Goal: Task Accomplishment & Management: Manage account settings

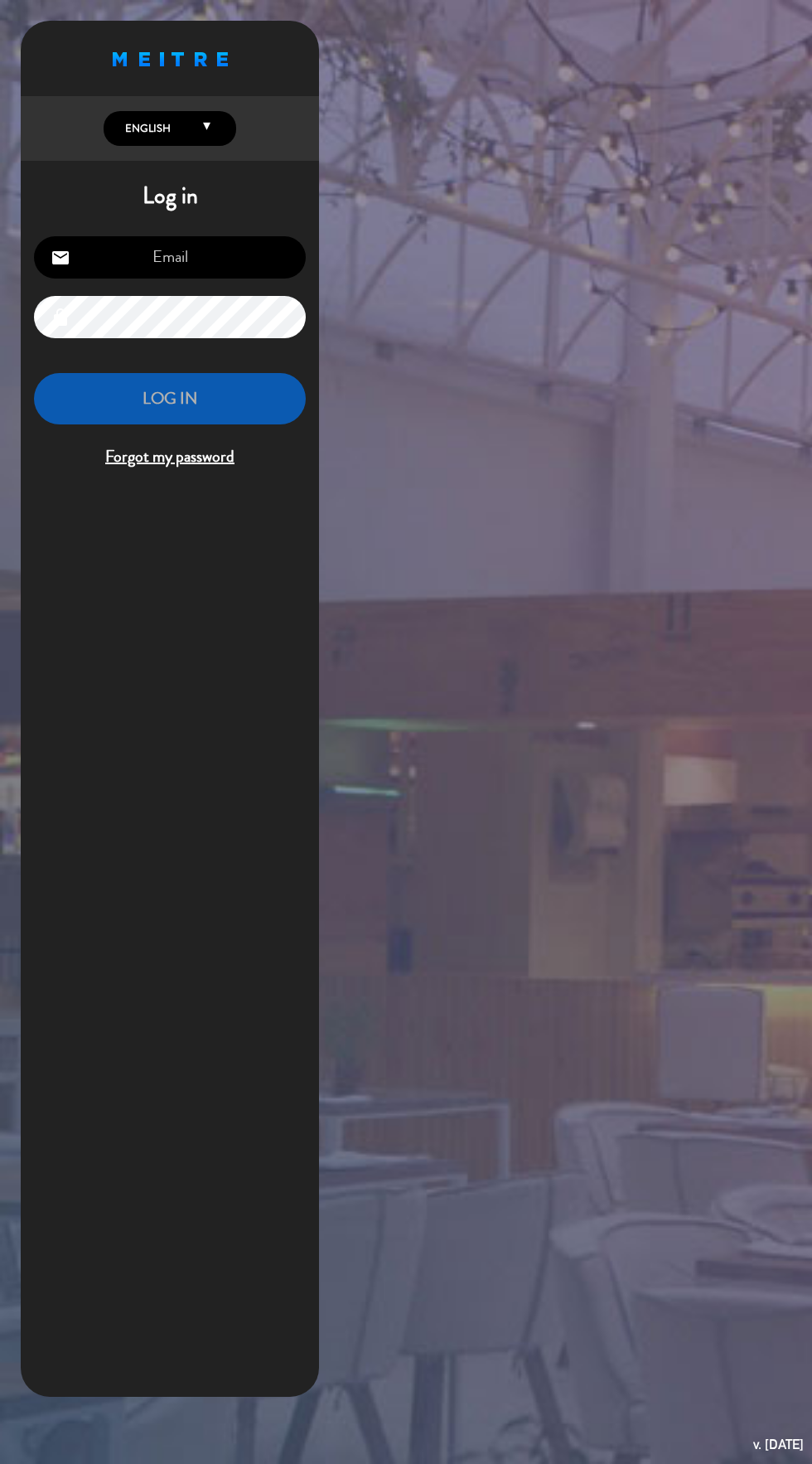
click at [91, 261] on input "email" at bounding box center [170, 258] width 272 height 42
type input "[EMAIL_ADDRESS][DOMAIN_NAME]"
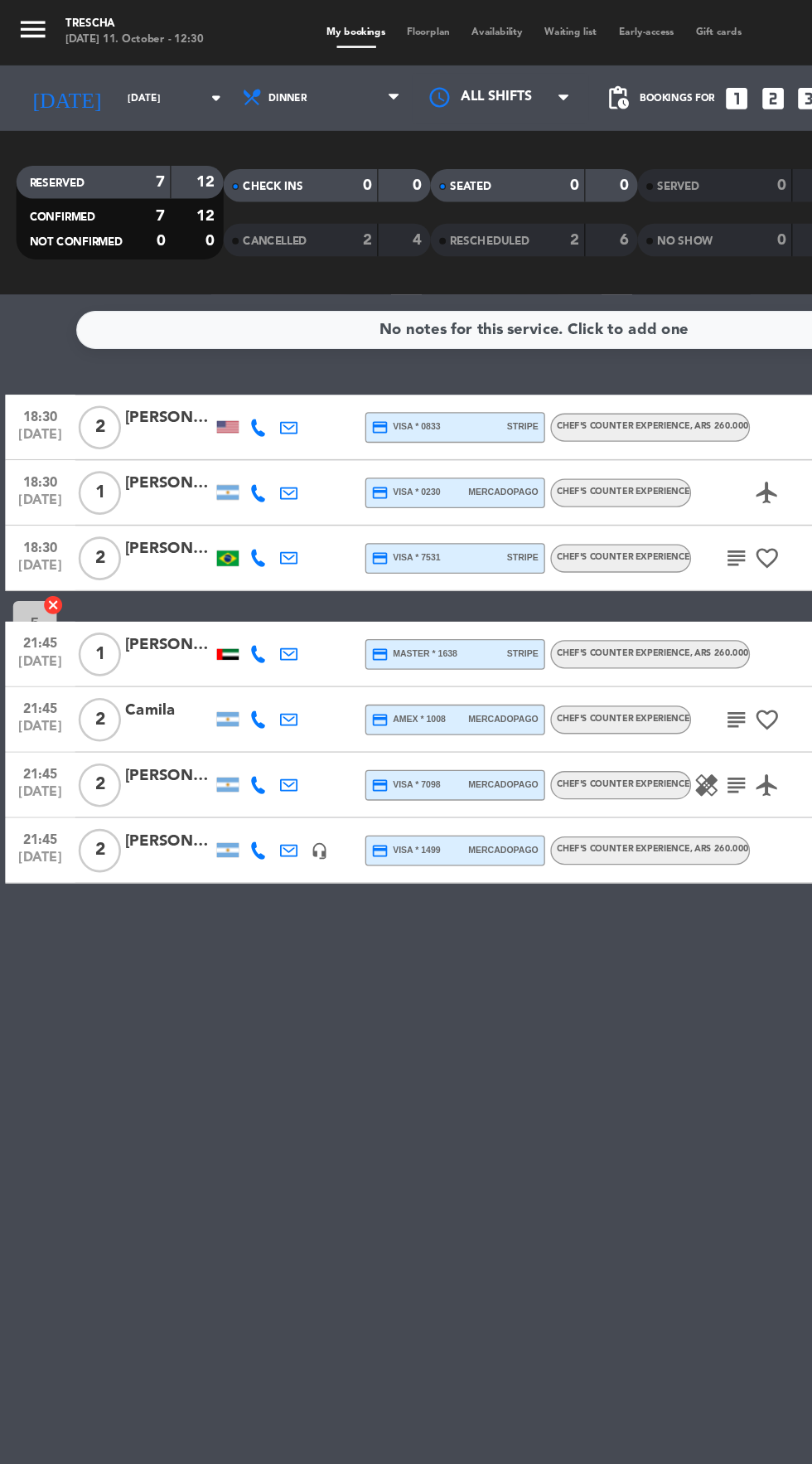
click at [296, 740] on div "No notes for this service. Click to add one 18:30 [DATE] 2 [PERSON_NAME] credit…" at bounding box center [406, 844] width 812 height 1241
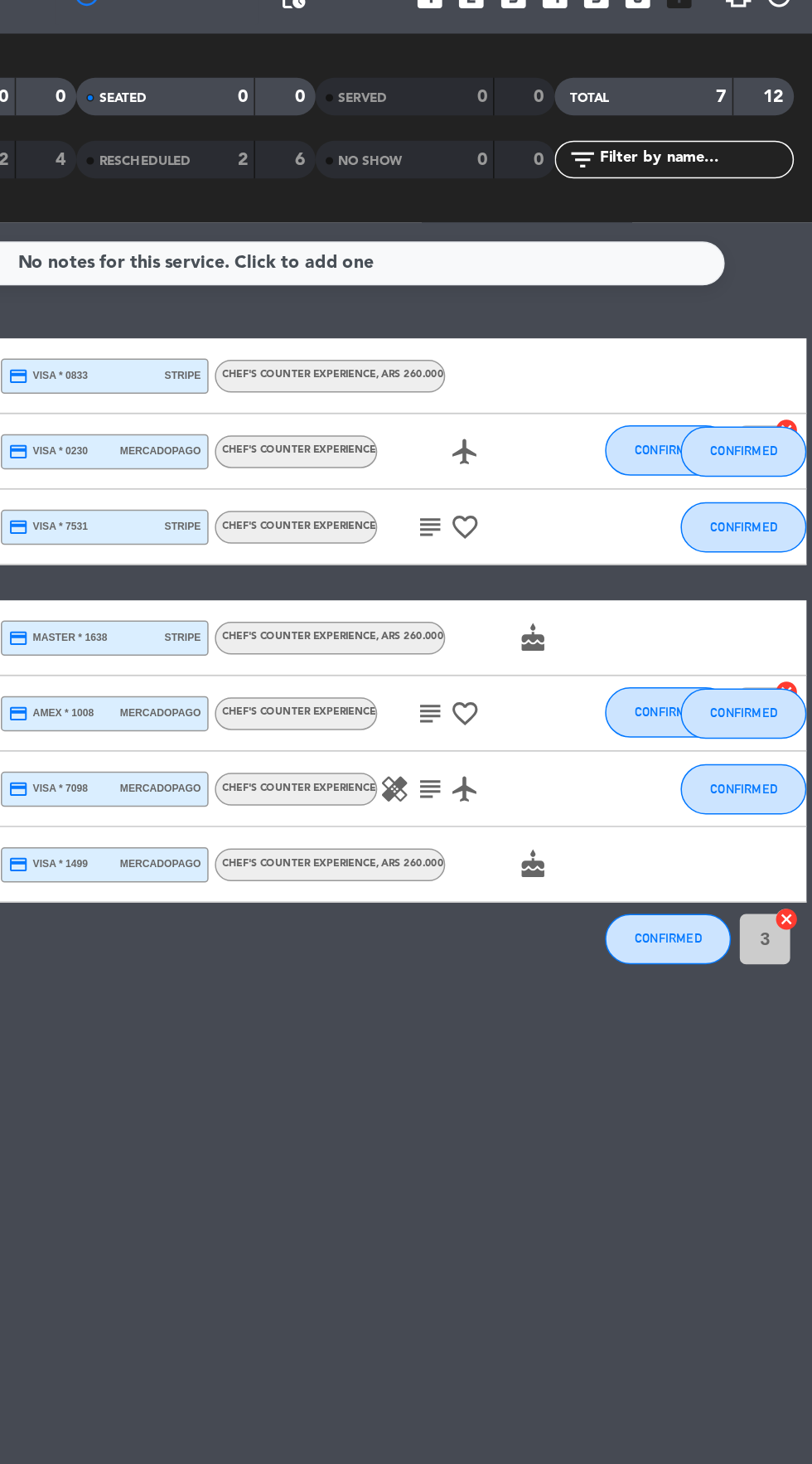
click at [555, 430] on icon "subject" at bounding box center [560, 425] width 20 height 20
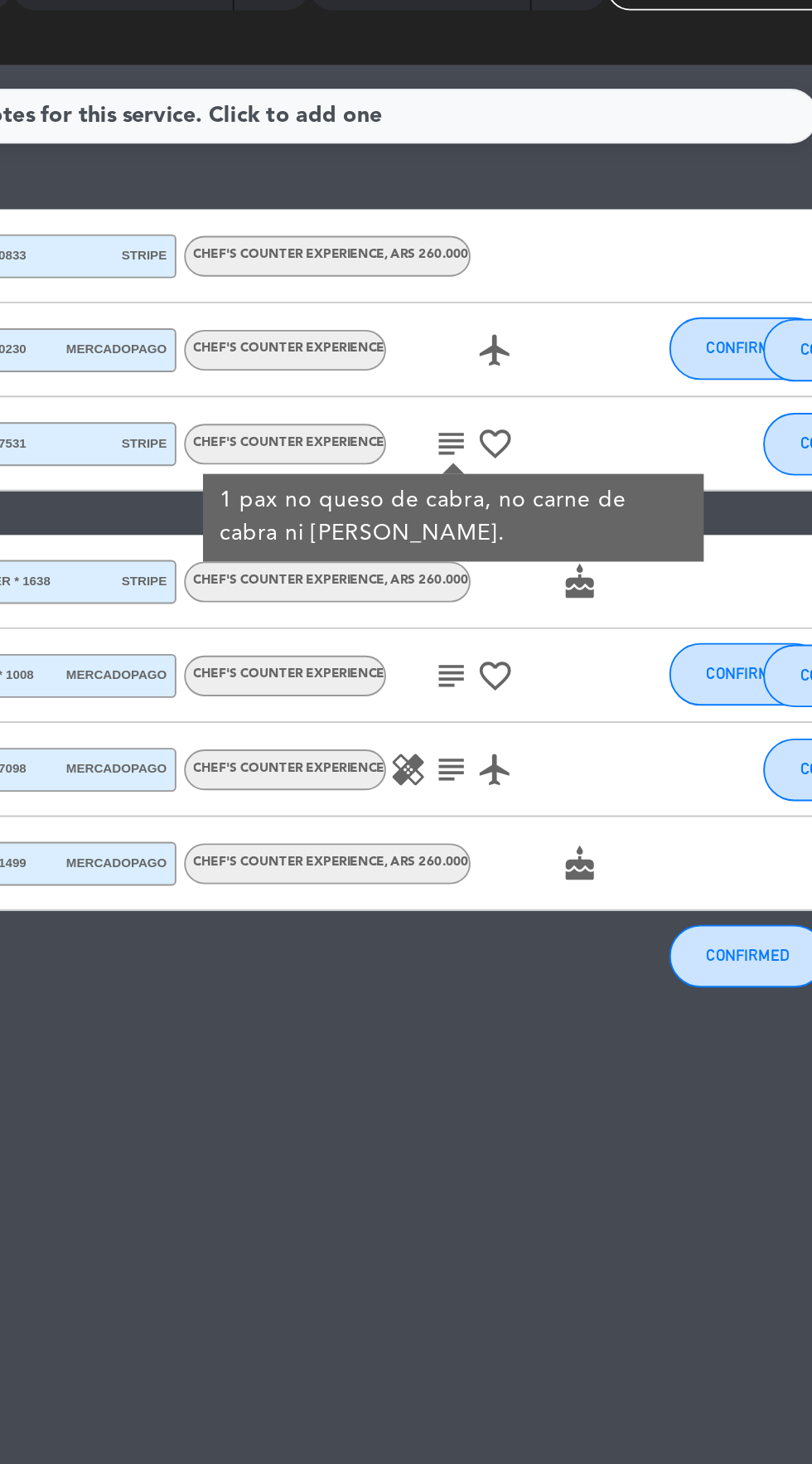
click at [560, 571] on div "21:45 [DATE] 2 Camila credit_card amex * 1008 mercadopago Chef's Counter Experi…" at bounding box center [406, 547] width 804 height 50
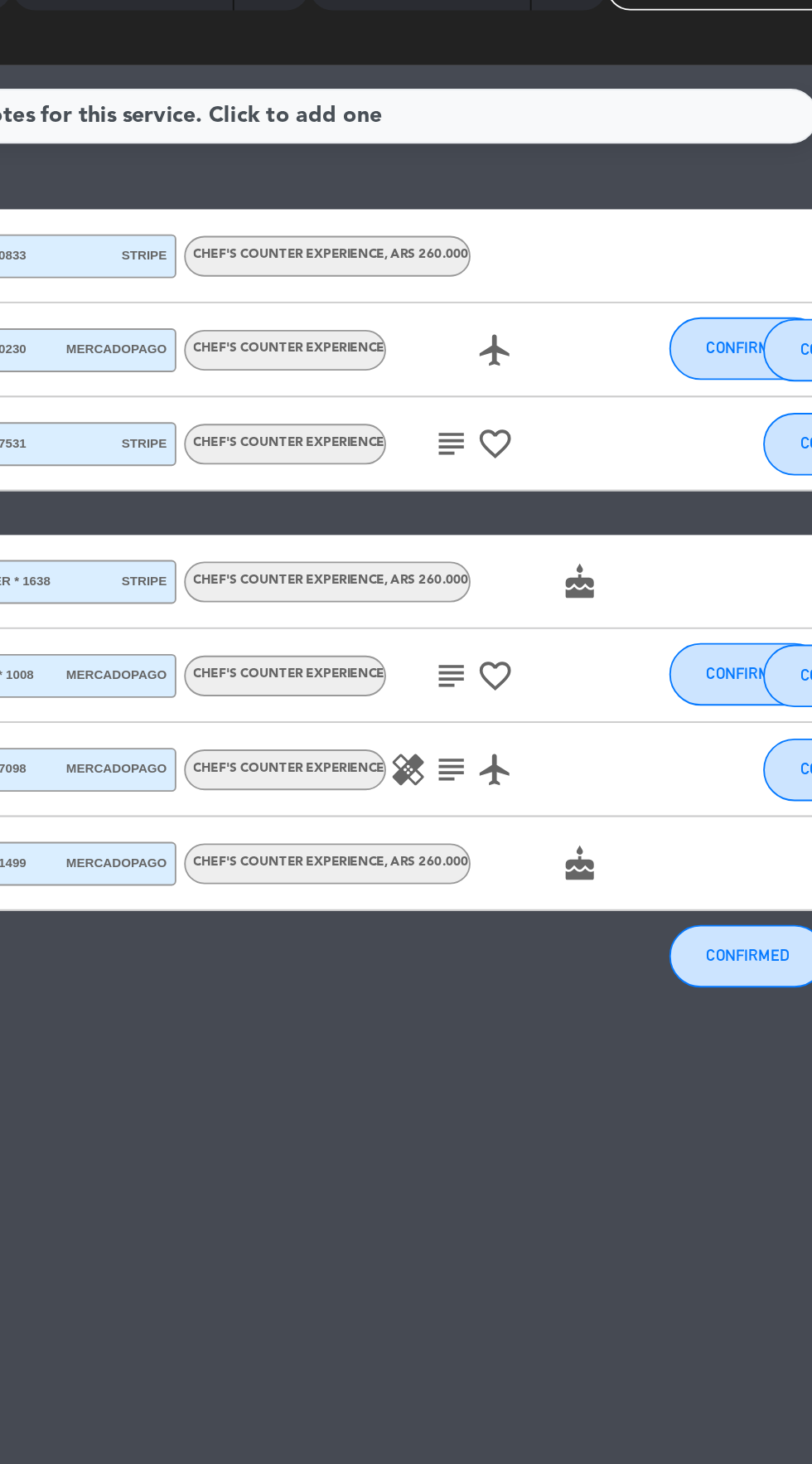
click at [557, 550] on icon "subject" at bounding box center [560, 548] width 20 height 20
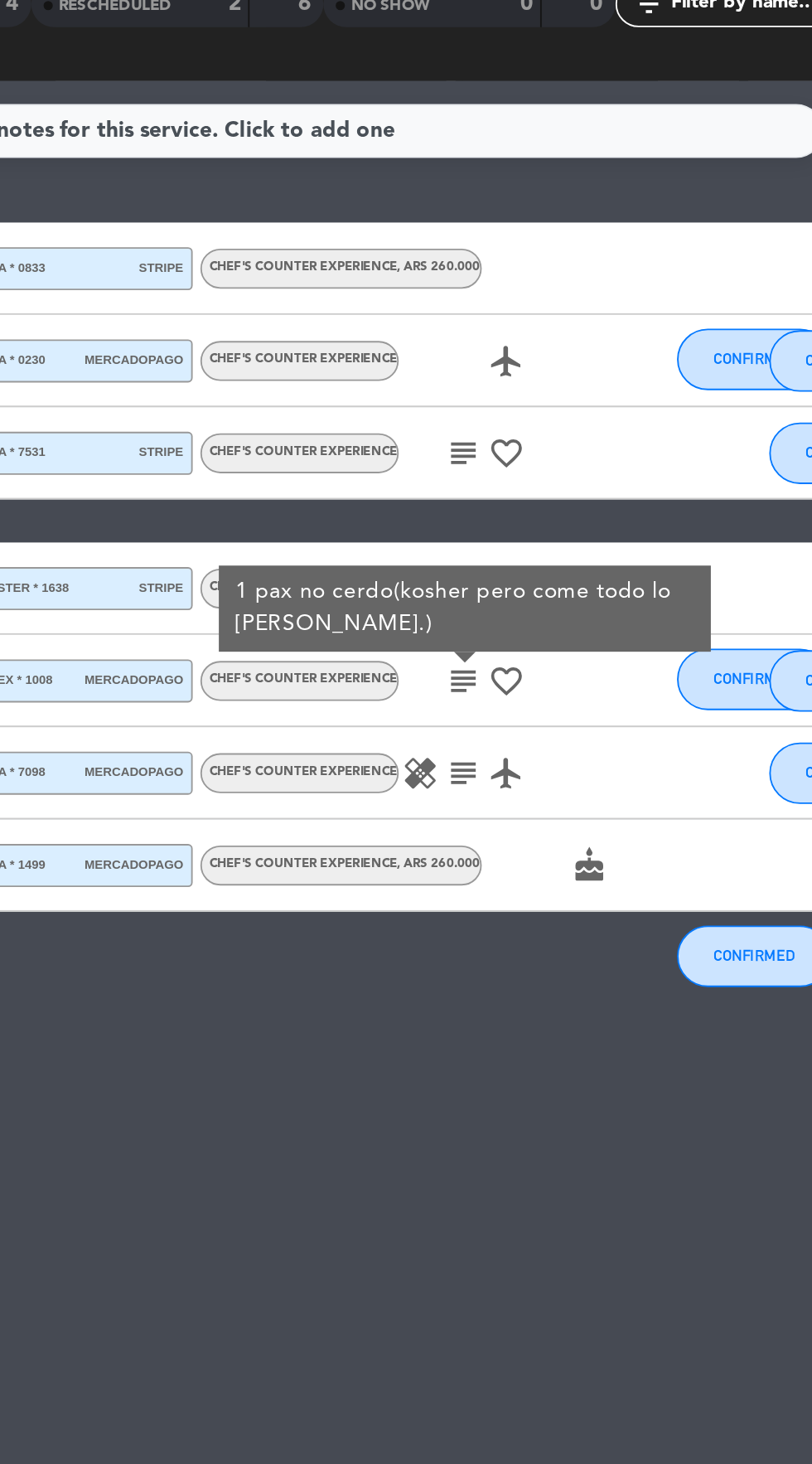
click at [535, 596] on icon "healing" at bounding box center [537, 597] width 20 height 20
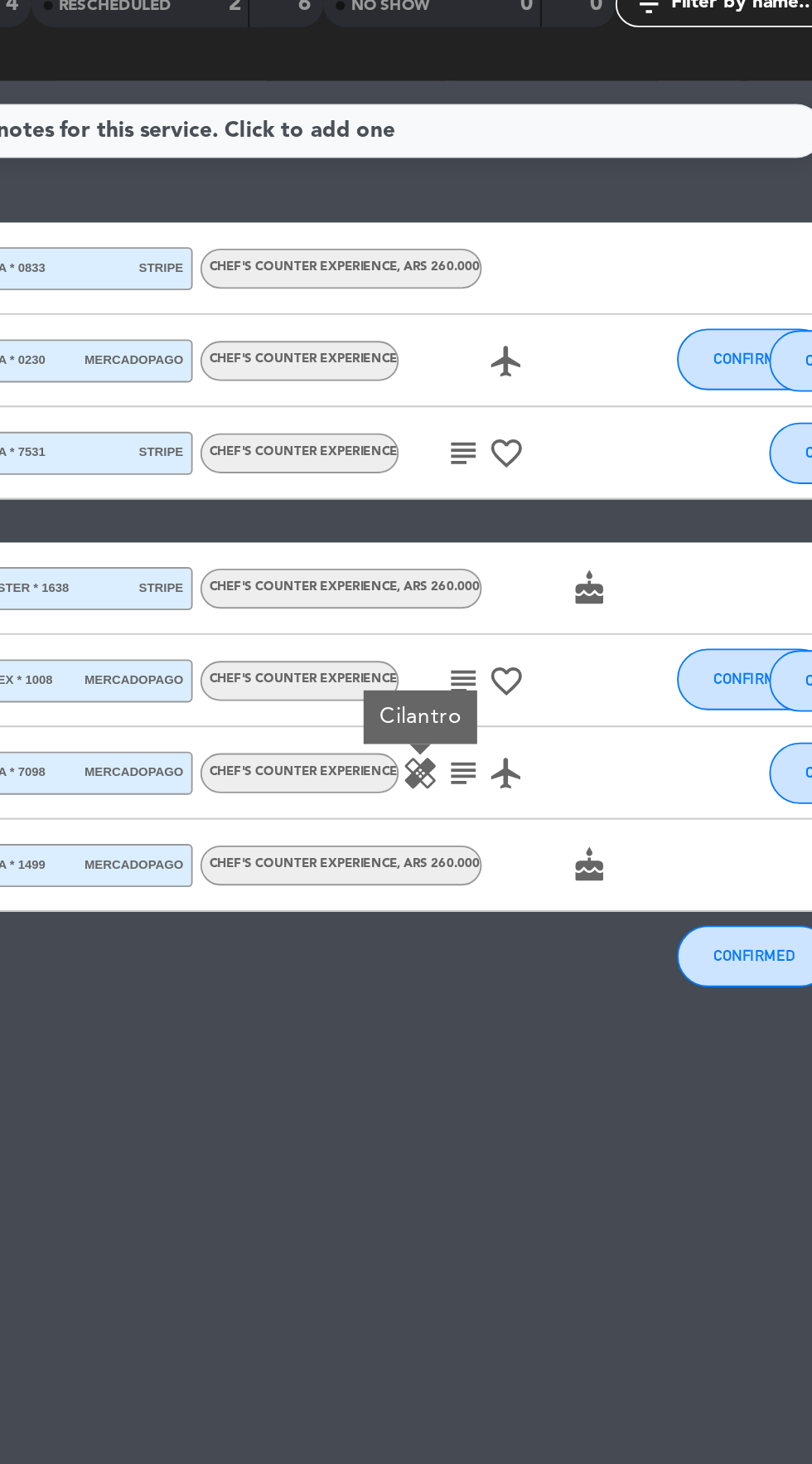
click at [560, 603] on icon "subject" at bounding box center [560, 597] width 20 height 20
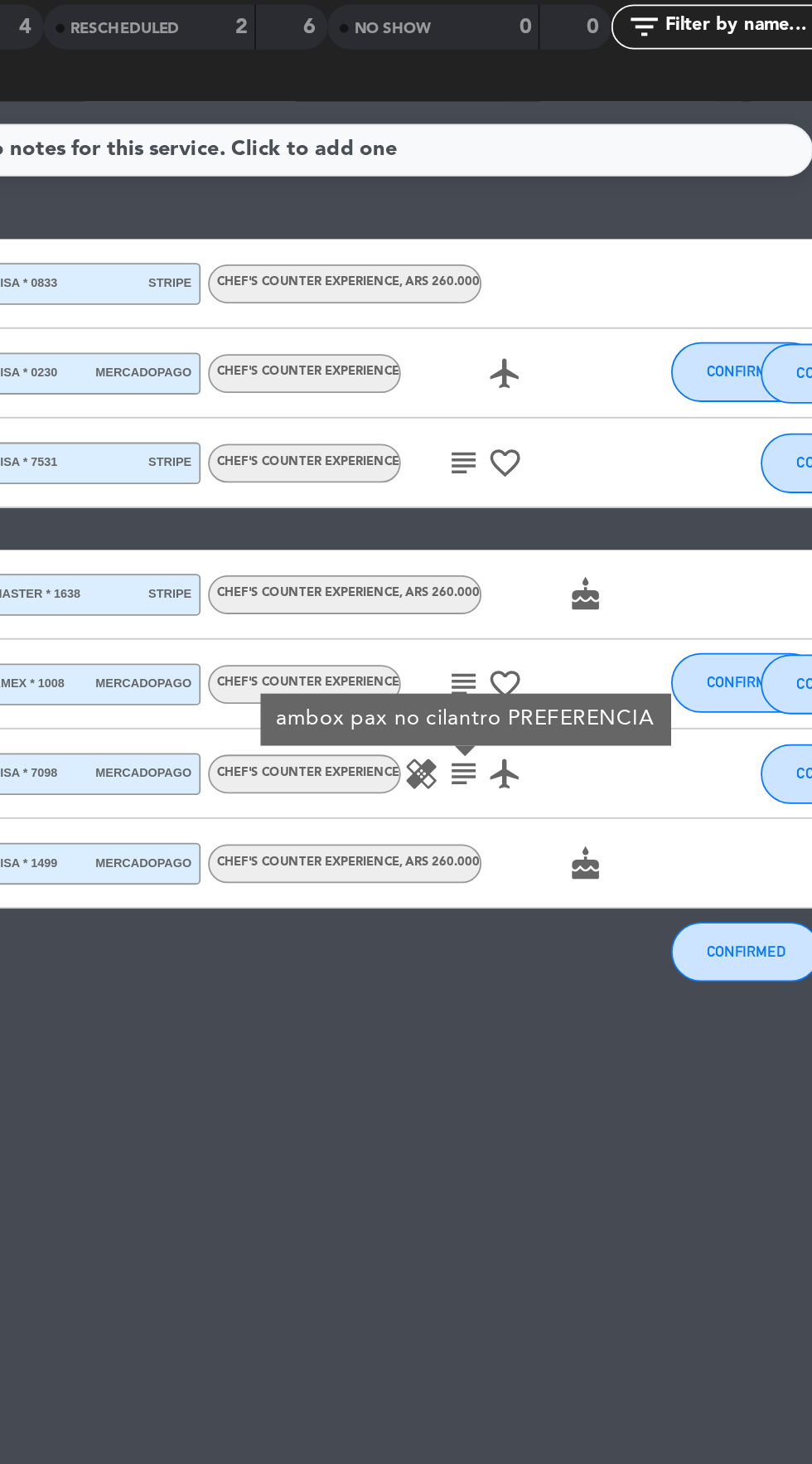
click at [558, 602] on icon "subject" at bounding box center [560, 597] width 20 height 20
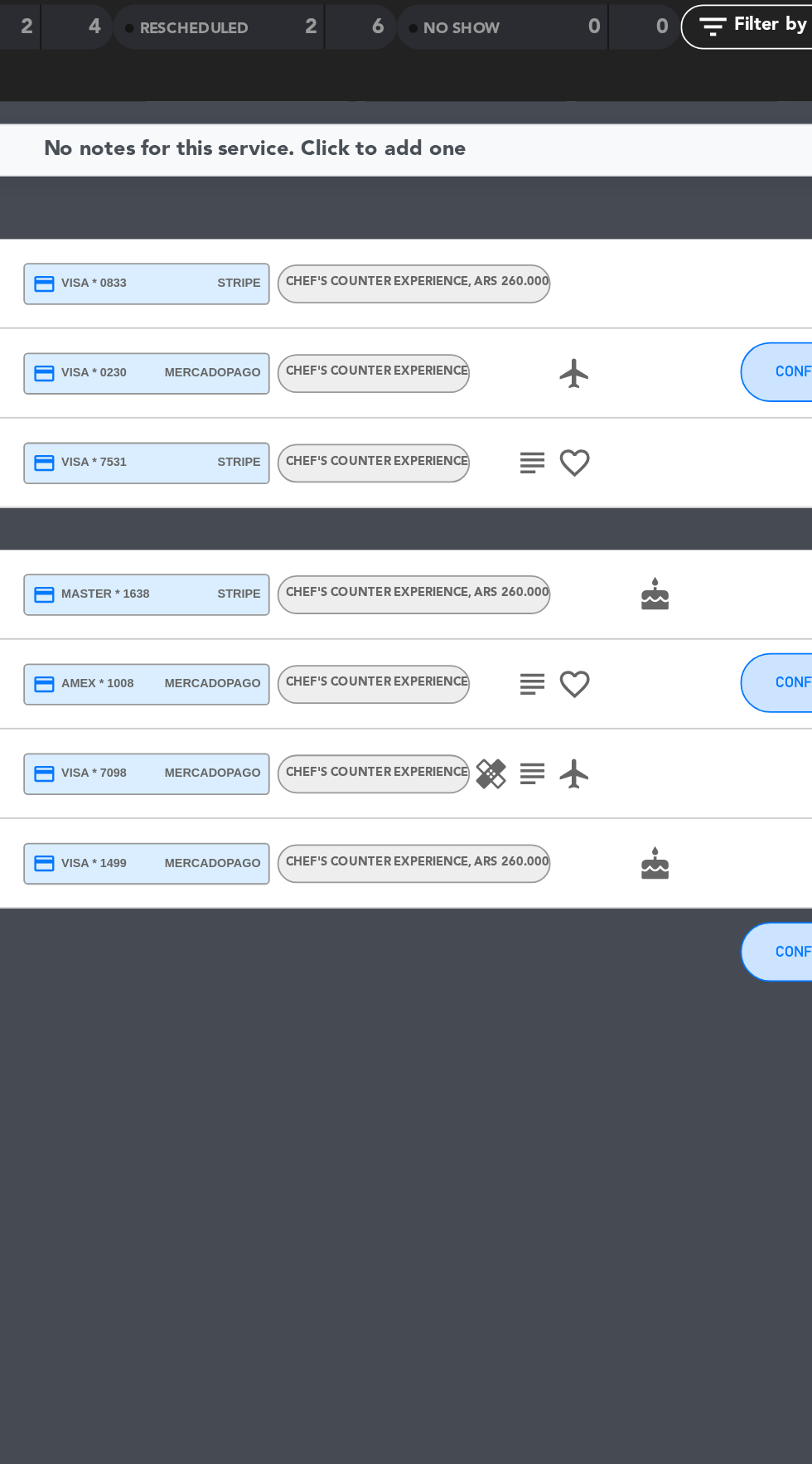
click at [568, 417] on icon "subject" at bounding box center [560, 425] width 20 height 20
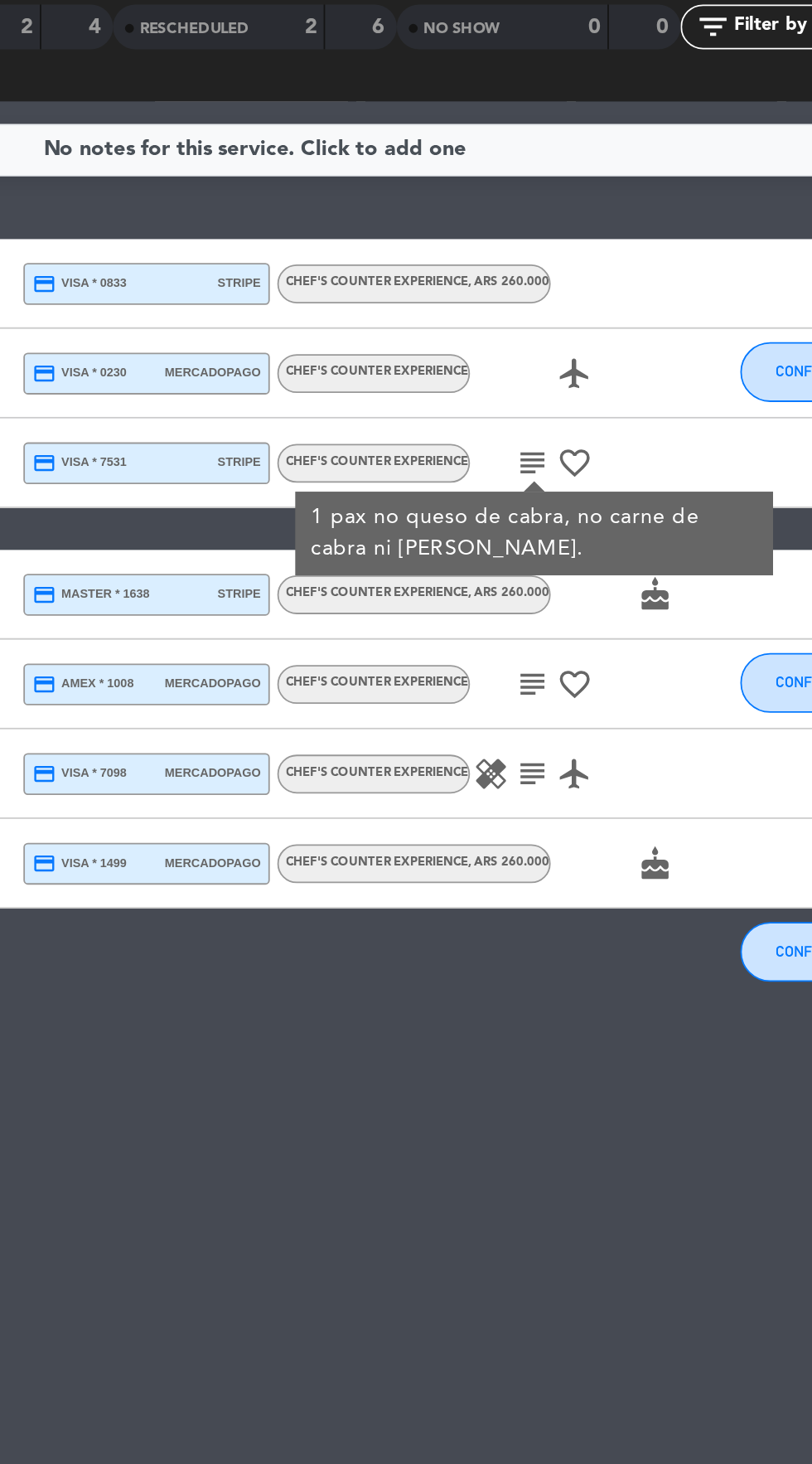
click at [555, 427] on icon "subject" at bounding box center [560, 425] width 20 height 20
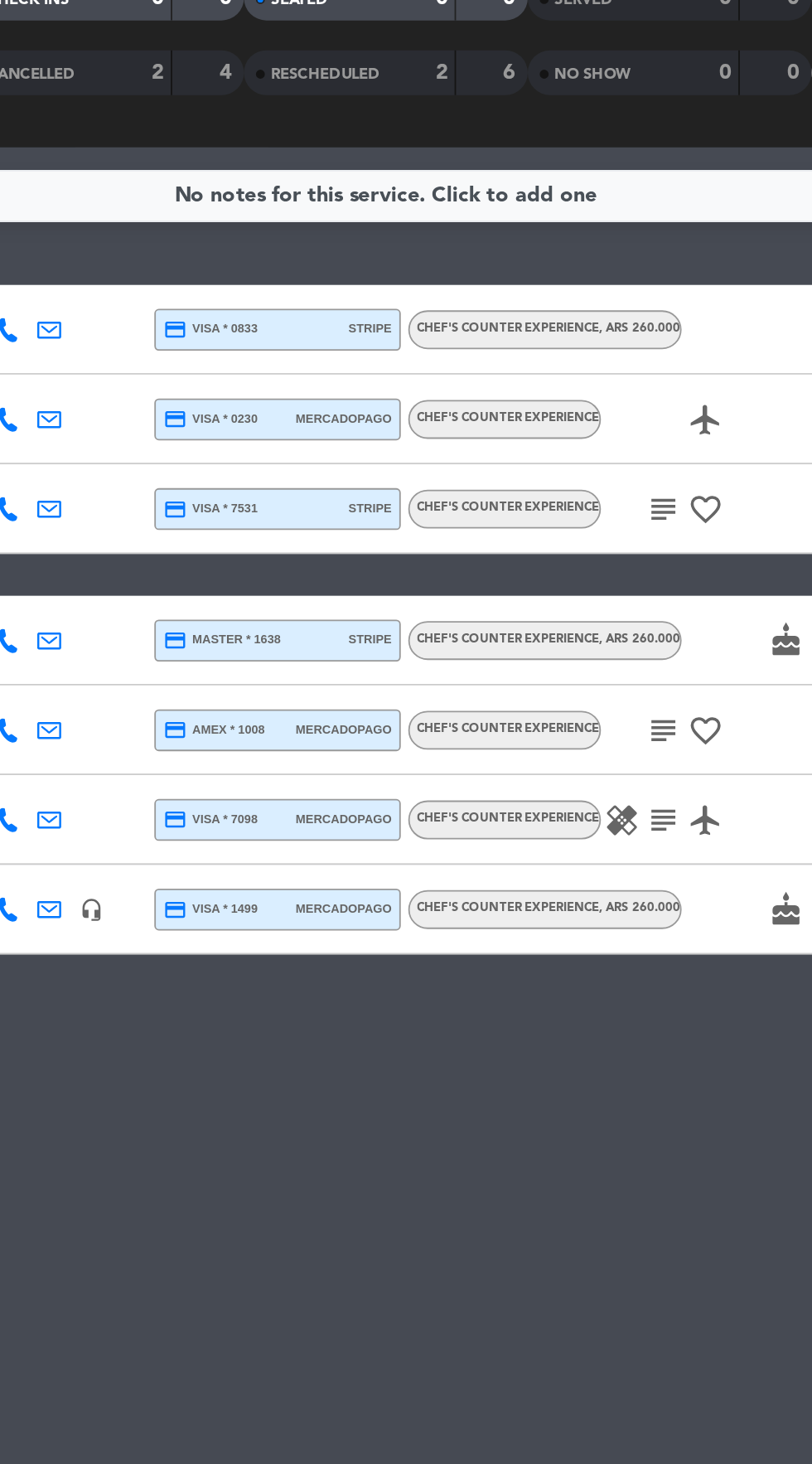
click at [533, 596] on icon "healing" at bounding box center [537, 597] width 20 height 20
click at [555, 540] on icon "subject" at bounding box center [560, 548] width 20 height 20
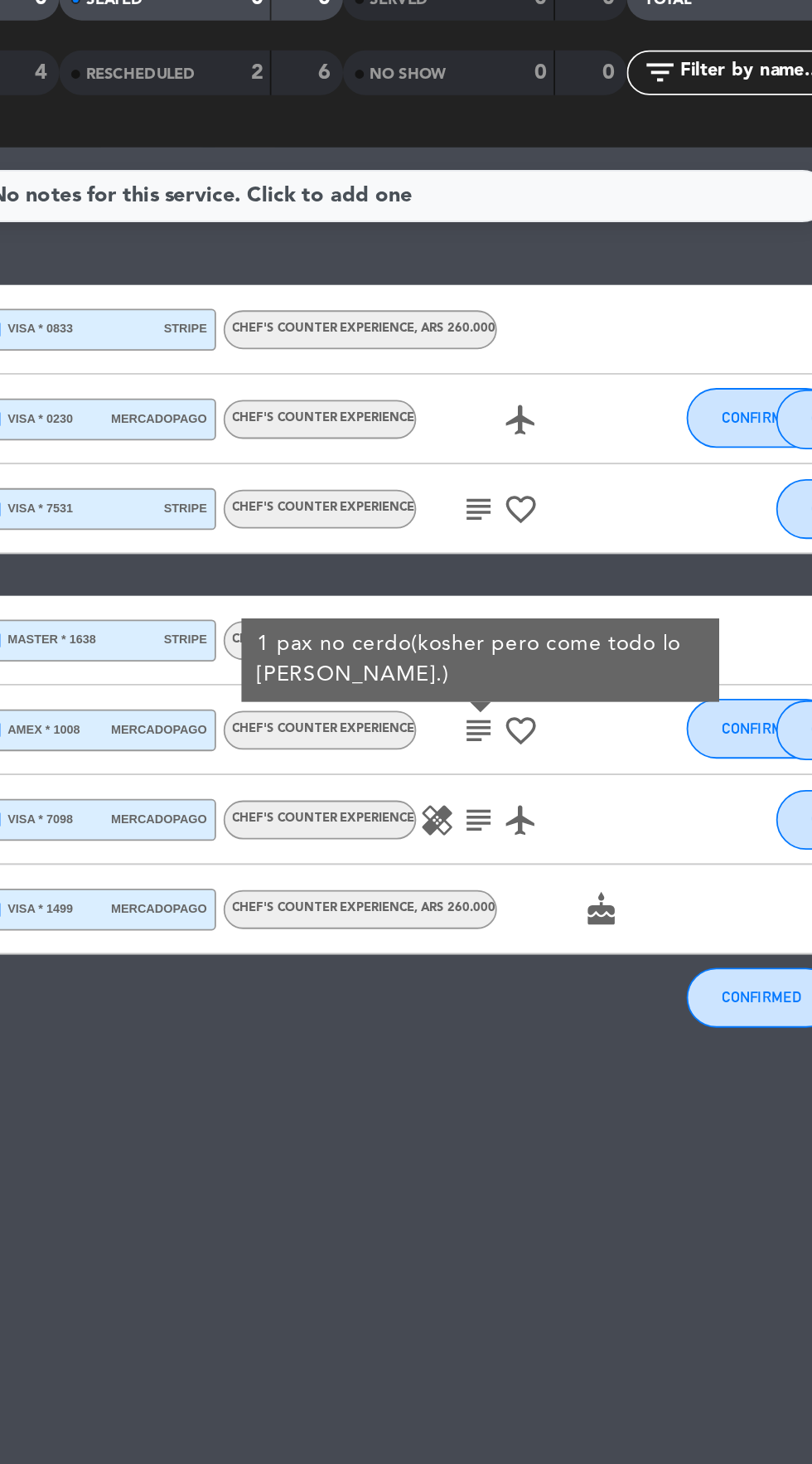
click at [565, 569] on div "subject 1 pax no cerdo(kosher pero come todo lo [PERSON_NAME].) favorite_border" at bounding box center [595, 547] width 139 height 49
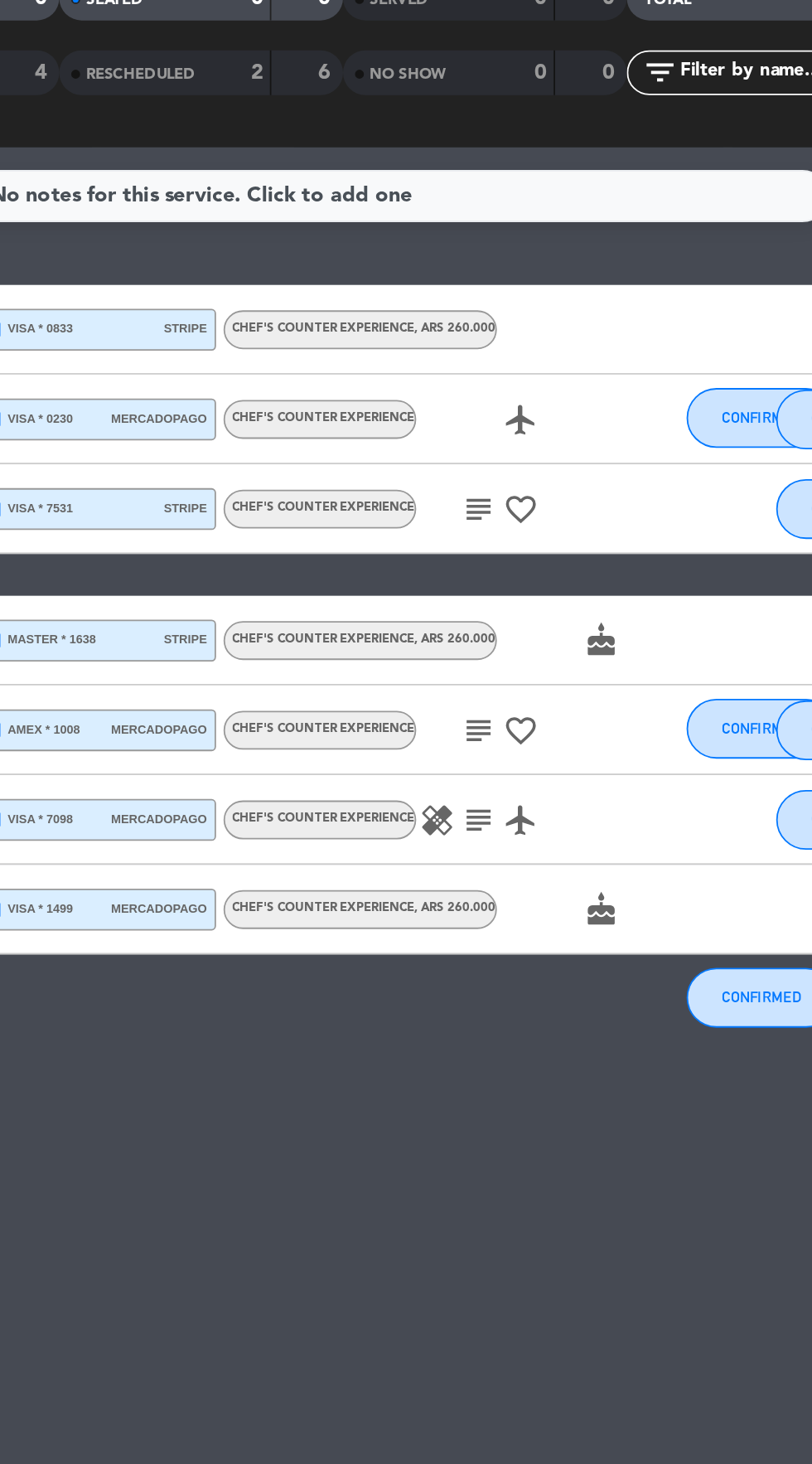
click at [554, 545] on icon "subject" at bounding box center [560, 548] width 20 height 20
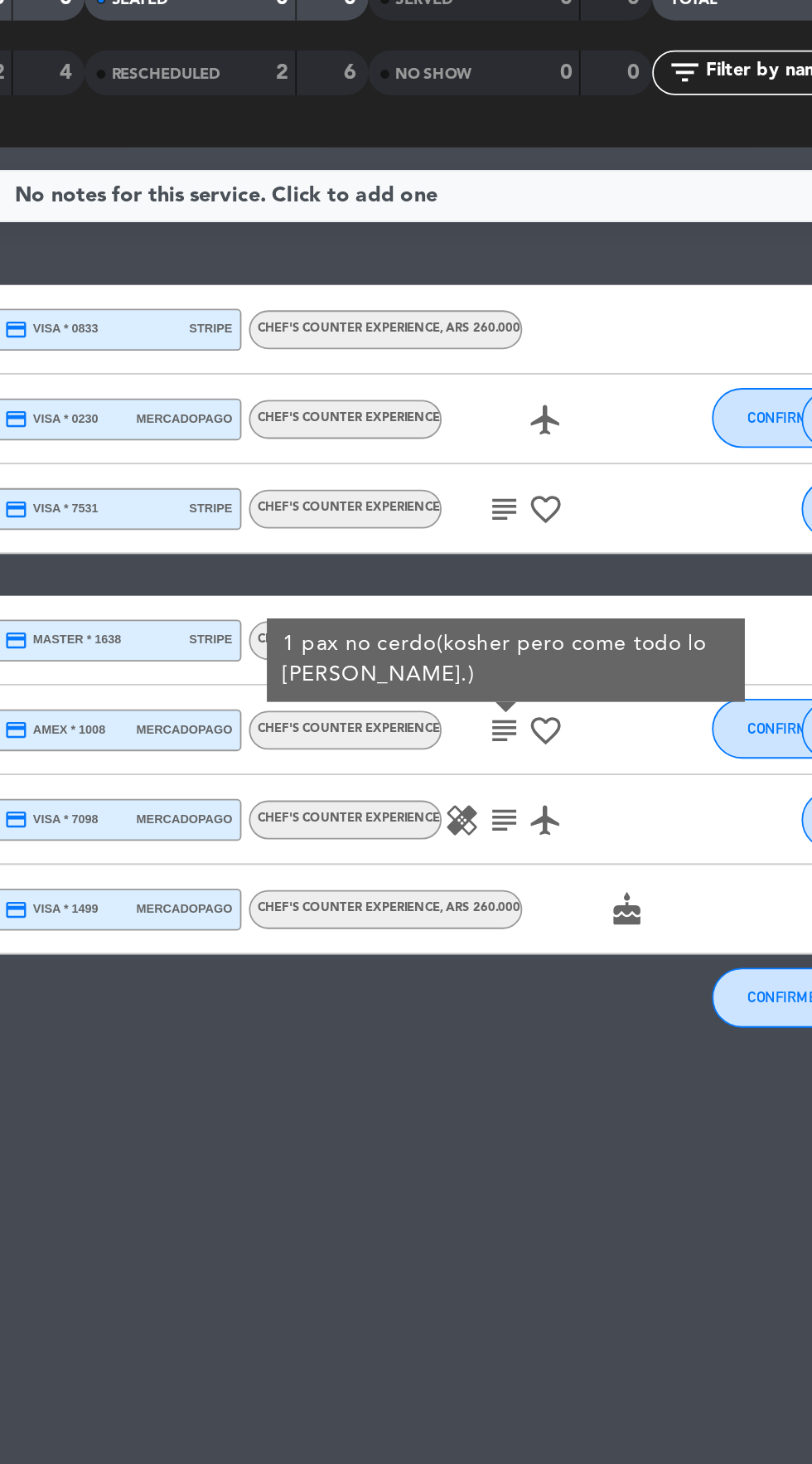
click at [563, 569] on div "subject 1 pax no cerdo(kosher pero come todo lo [PERSON_NAME].) favorite_border" at bounding box center [595, 547] width 139 height 49
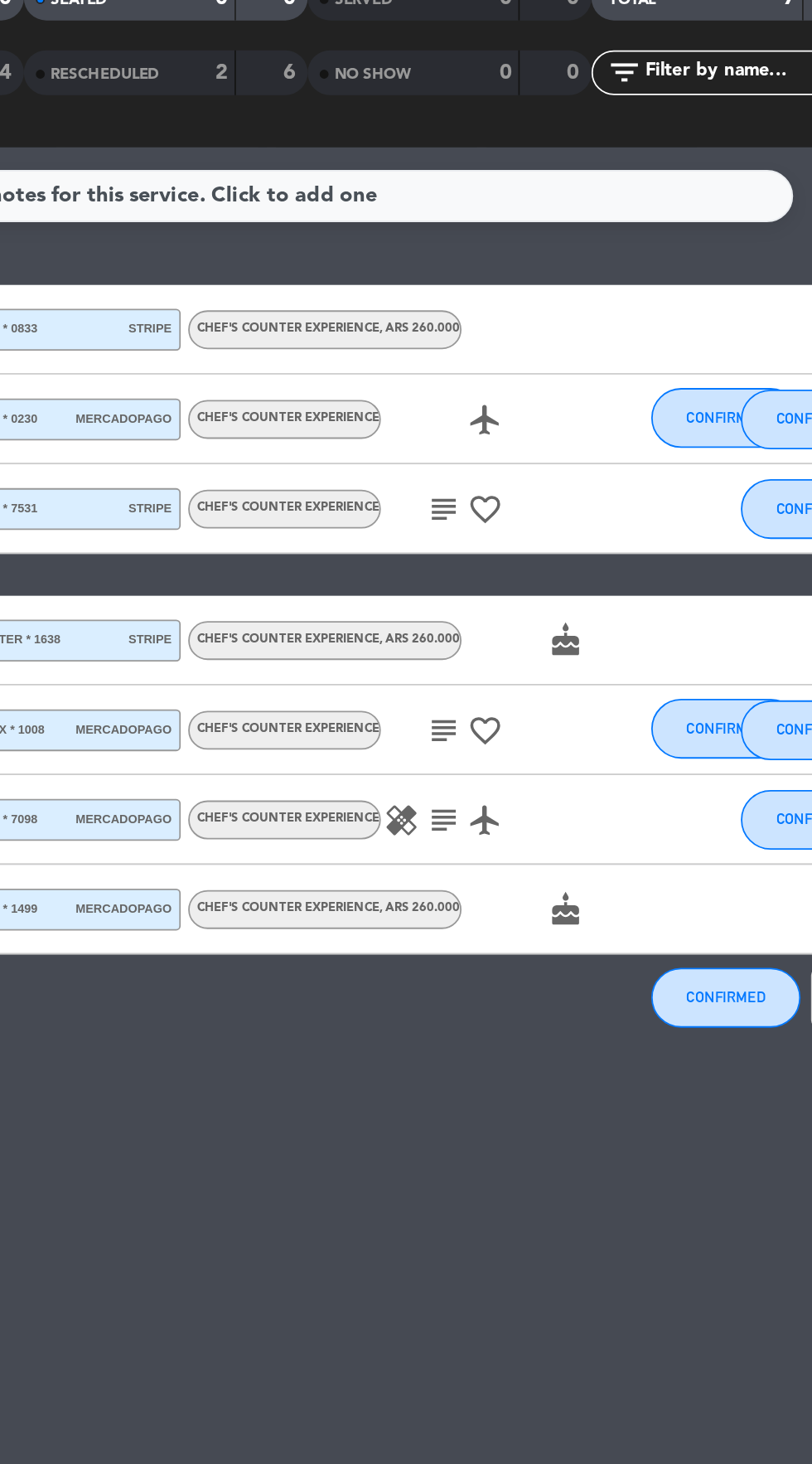
click at [557, 551] on icon "subject" at bounding box center [560, 548] width 20 height 20
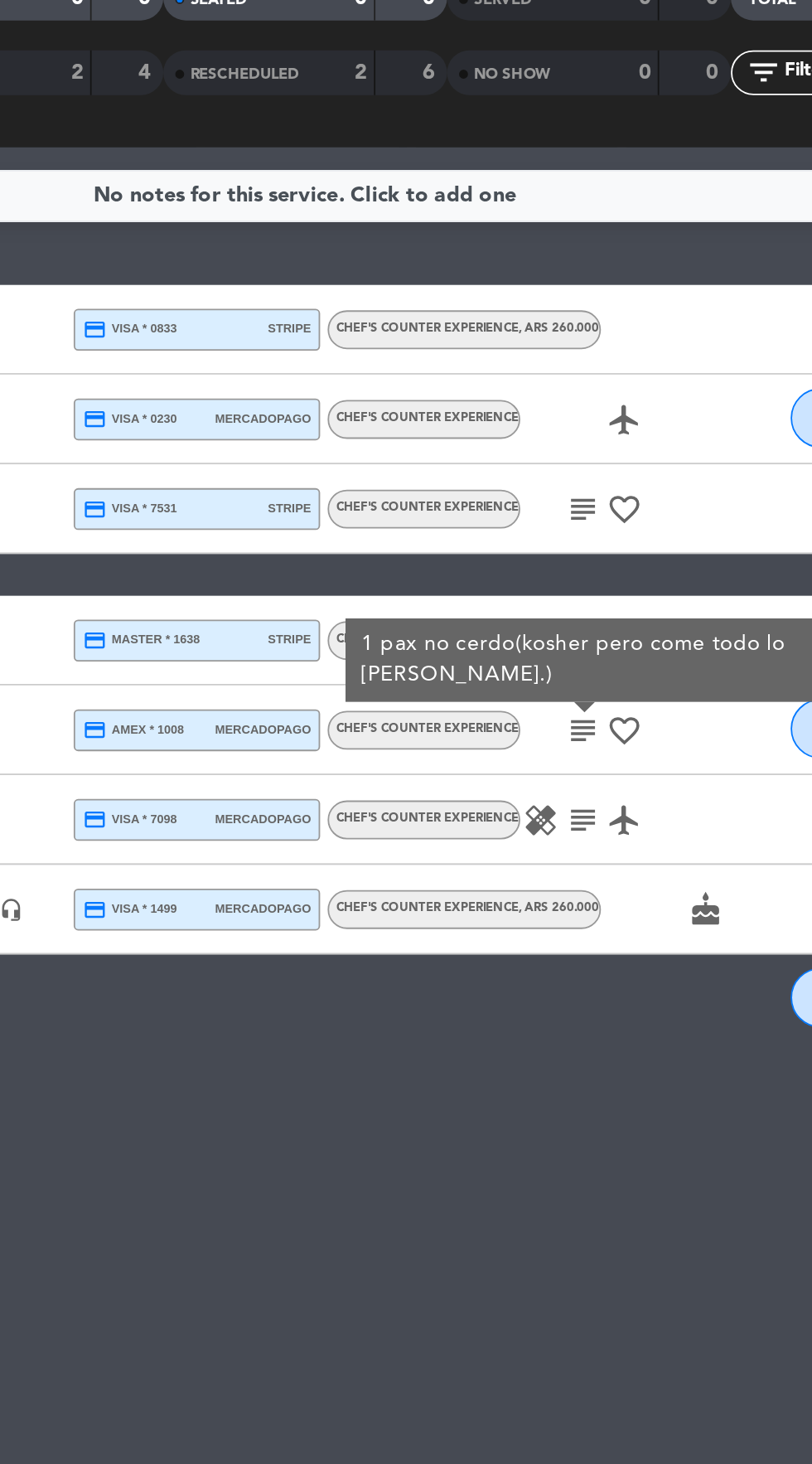
click at [554, 552] on icon "subject" at bounding box center [560, 548] width 20 height 20
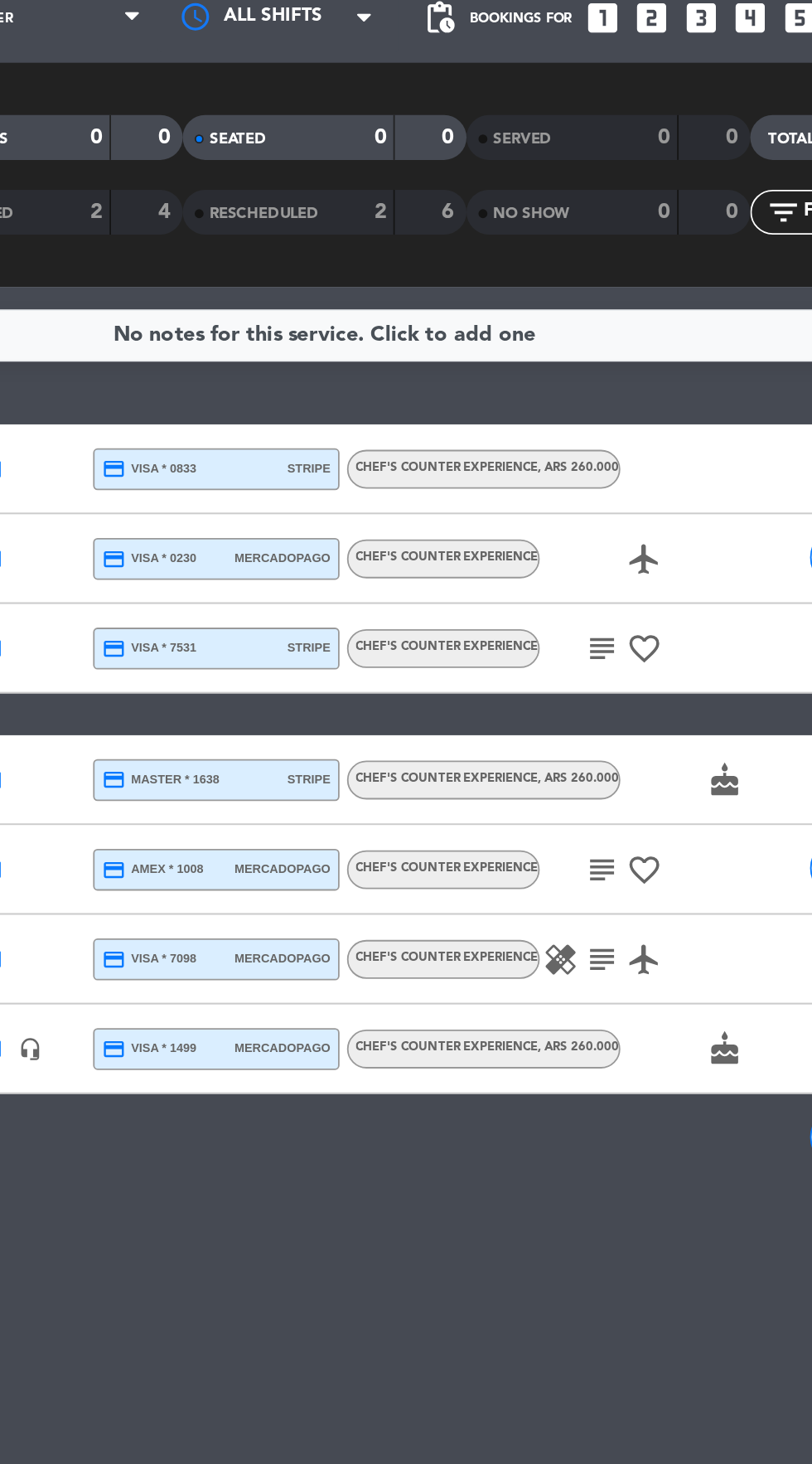
click at [527, 592] on icon "healing" at bounding box center [537, 597] width 20 height 20
click at [562, 601] on icon "subject" at bounding box center [560, 597] width 20 height 20
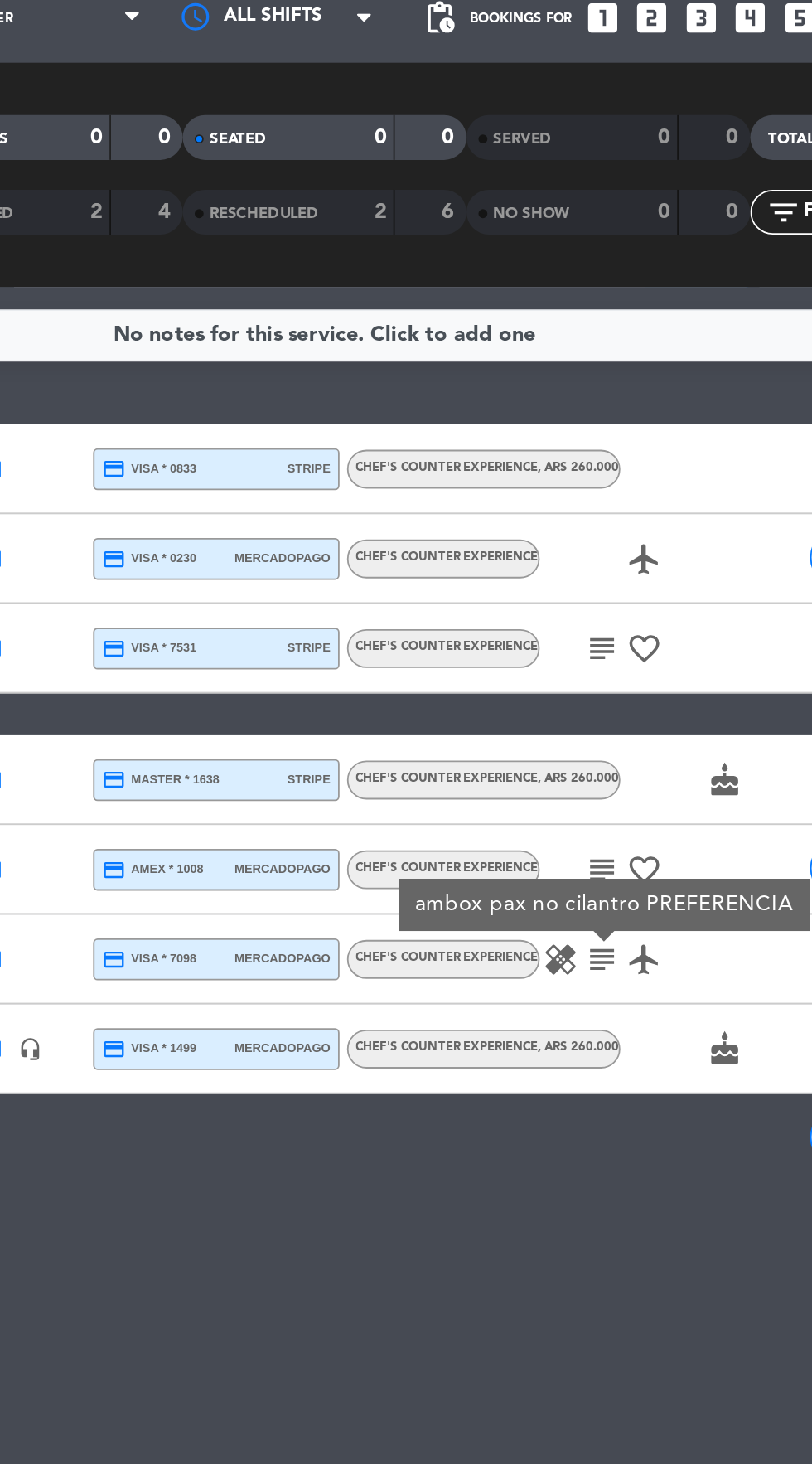
click at [557, 555] on div "ambox pax no cilantro PREFERENCIA" at bounding box center [561, 567] width 228 height 29
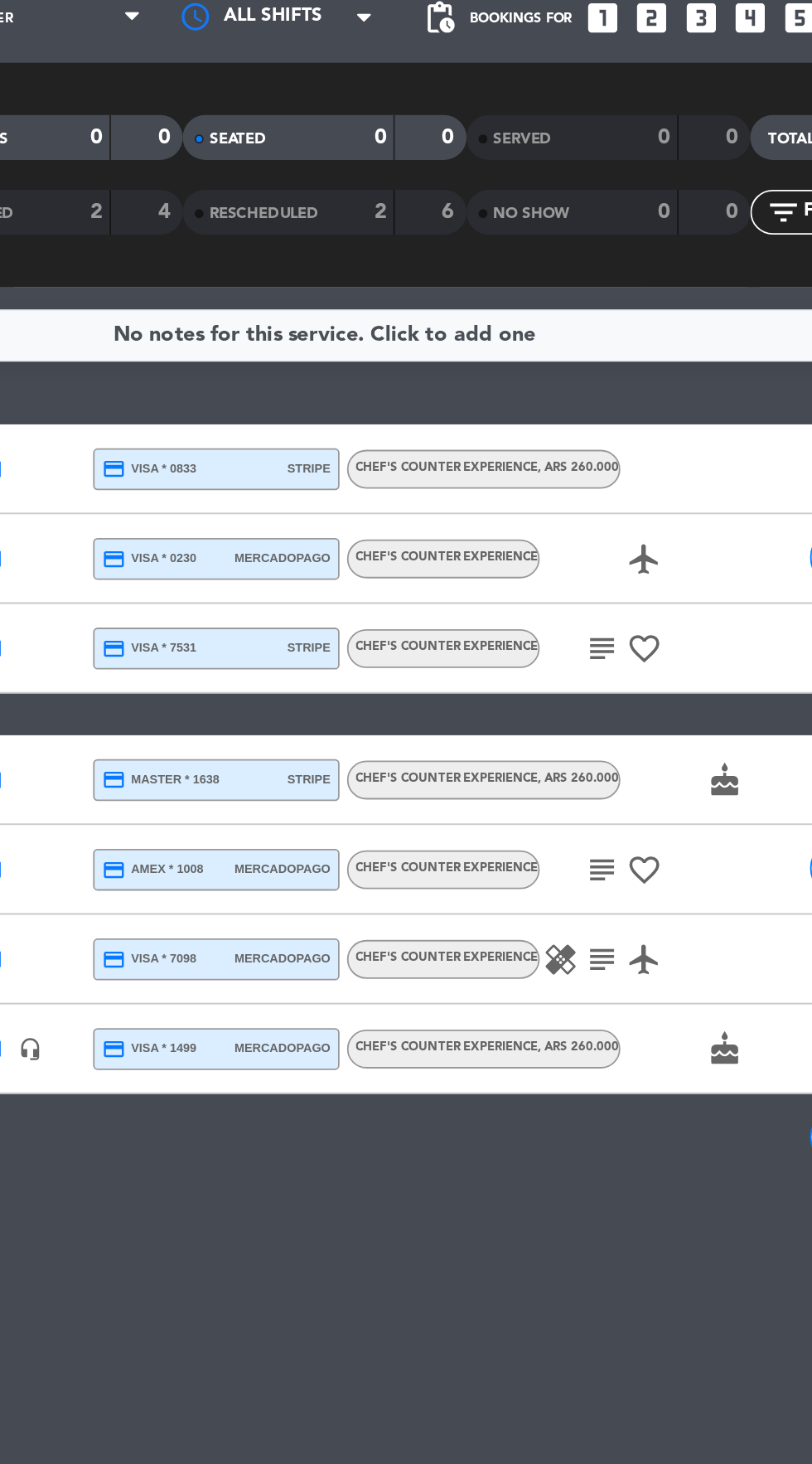
click at [560, 591] on icon "subject" at bounding box center [560, 597] width 20 height 20
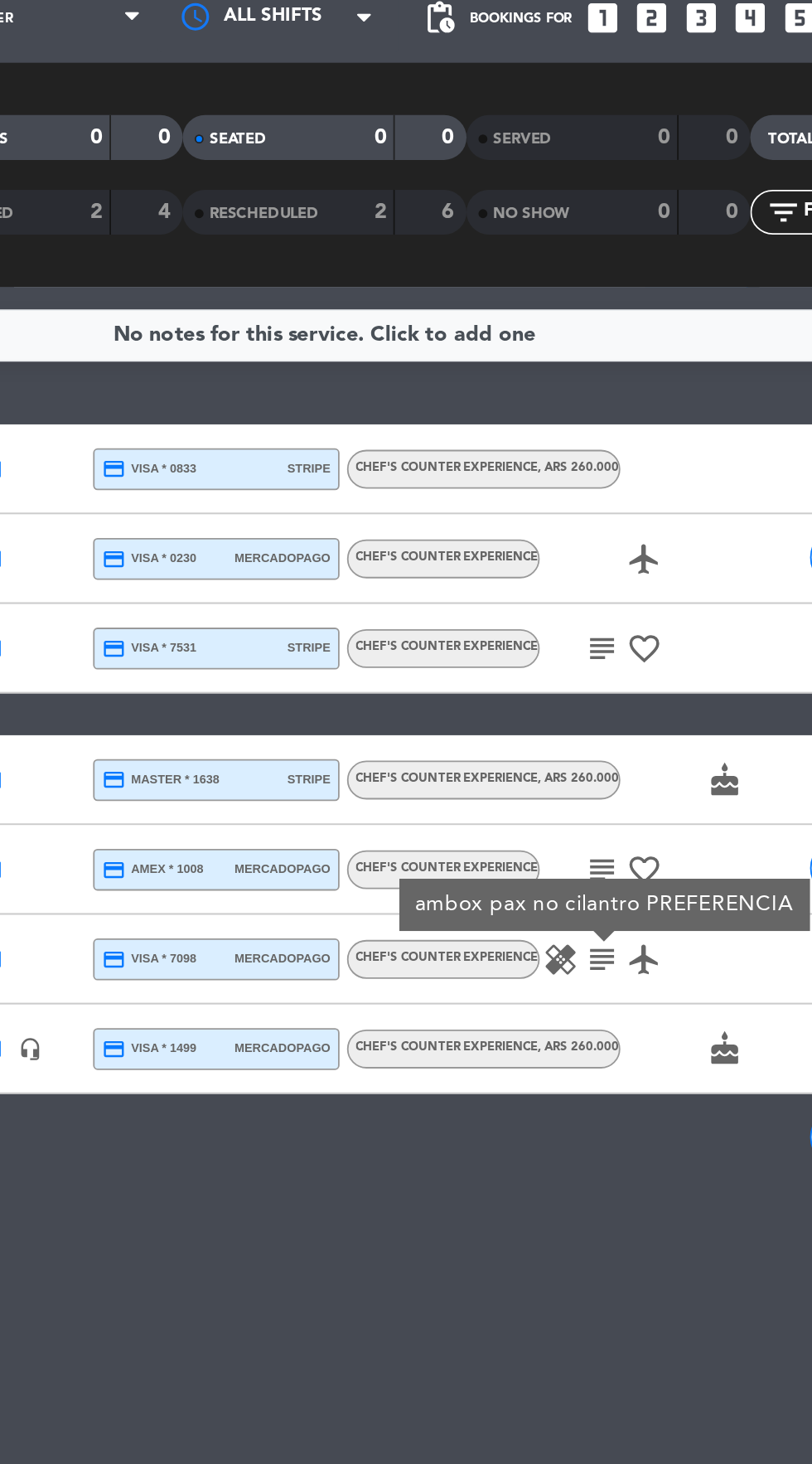
click at [555, 548] on icon "subject" at bounding box center [560, 548] width 20 height 20
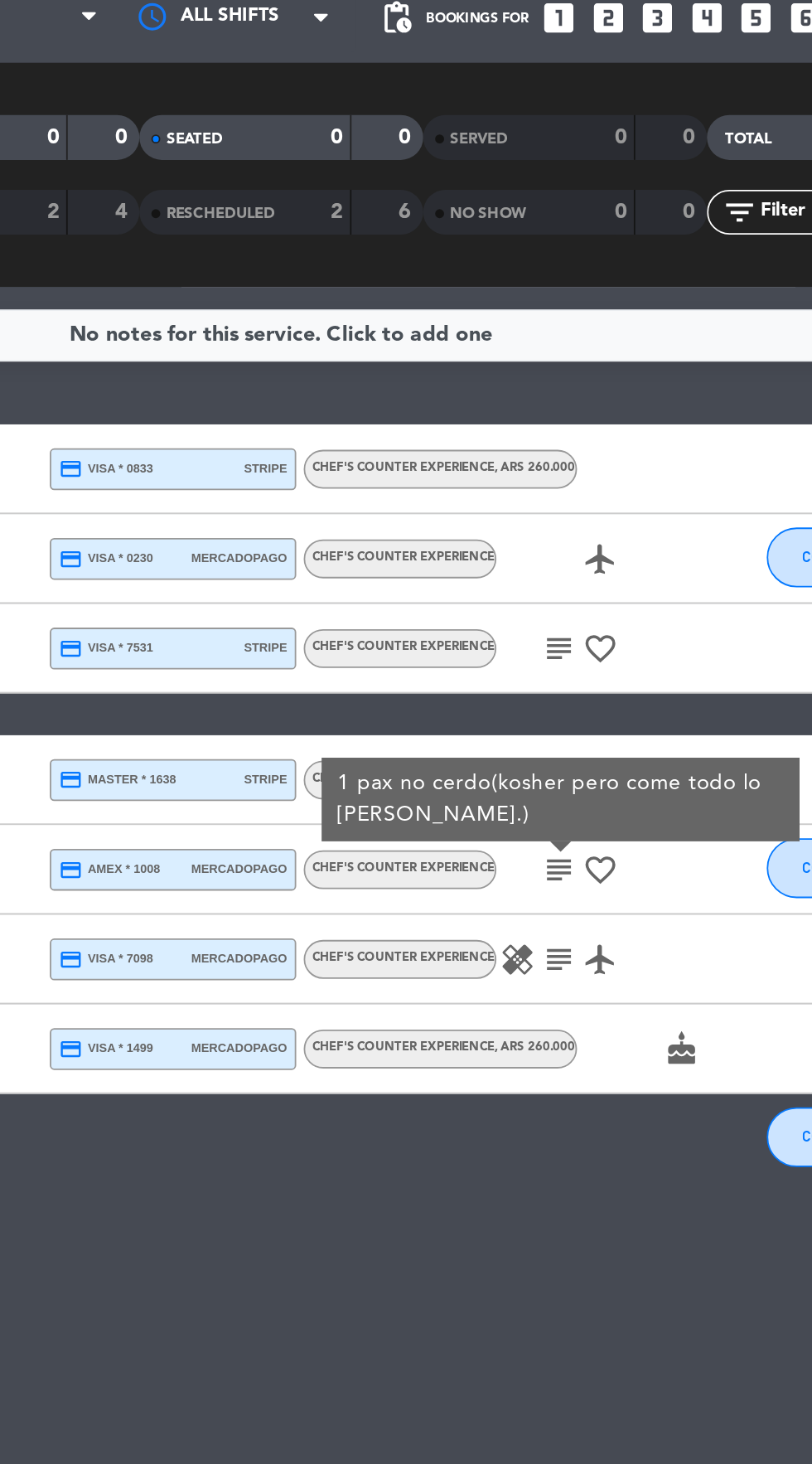
click at [552, 589] on icon "subject" at bounding box center [560, 597] width 20 height 20
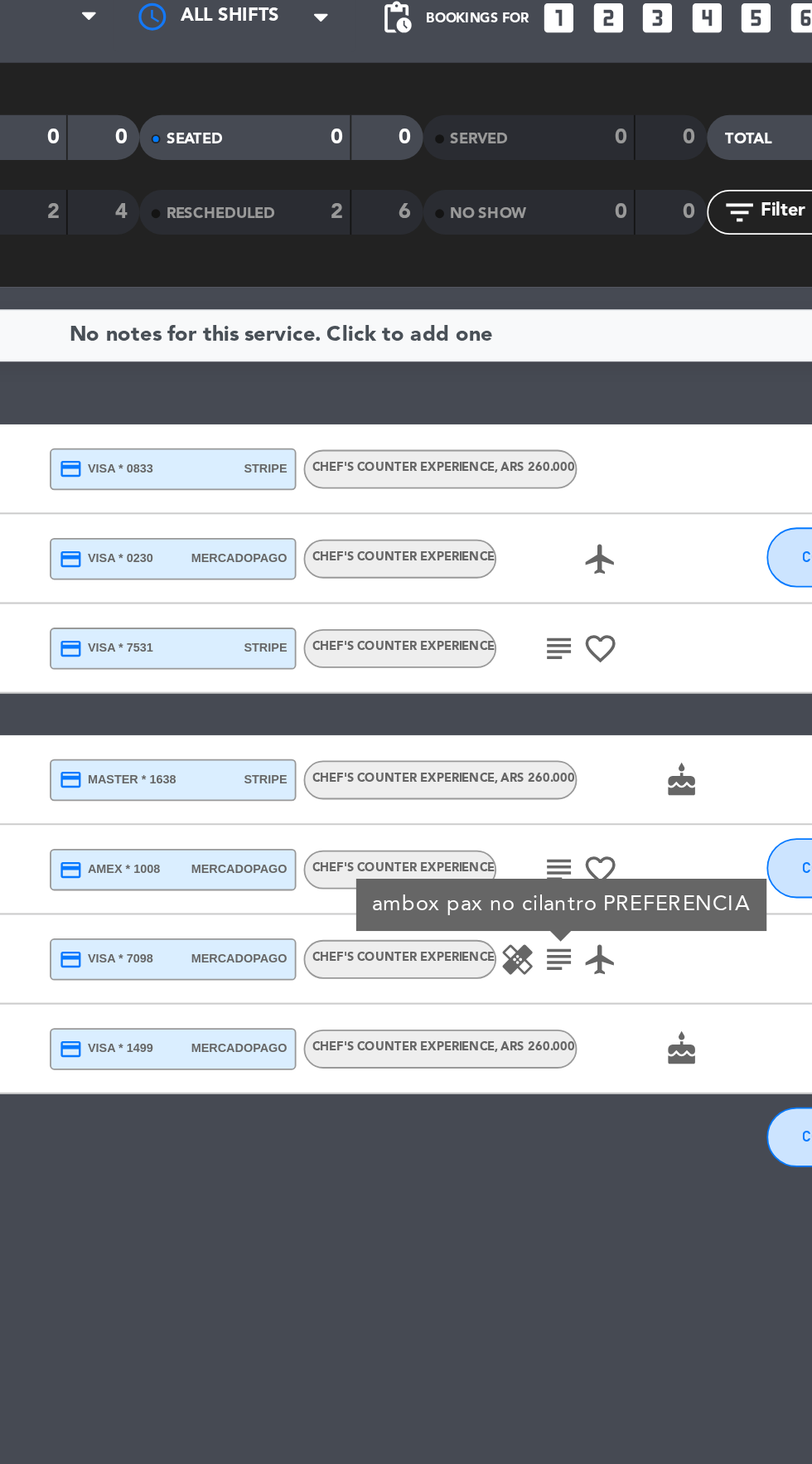
click at [558, 423] on icon "subject" at bounding box center [560, 425] width 20 height 20
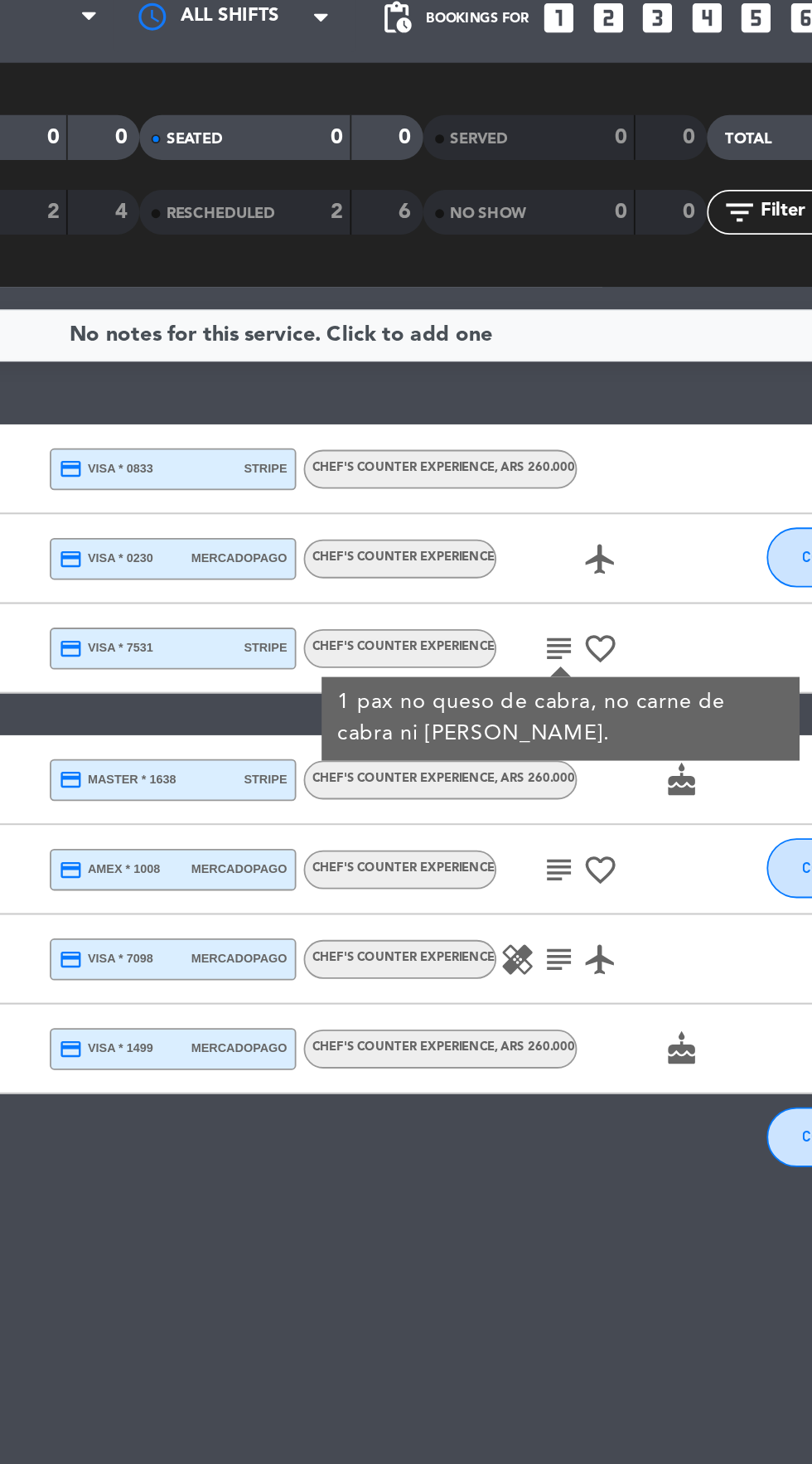
click at [560, 429] on icon "subject" at bounding box center [560, 425] width 20 height 20
